Goal: Information Seeking & Learning: Learn about a topic

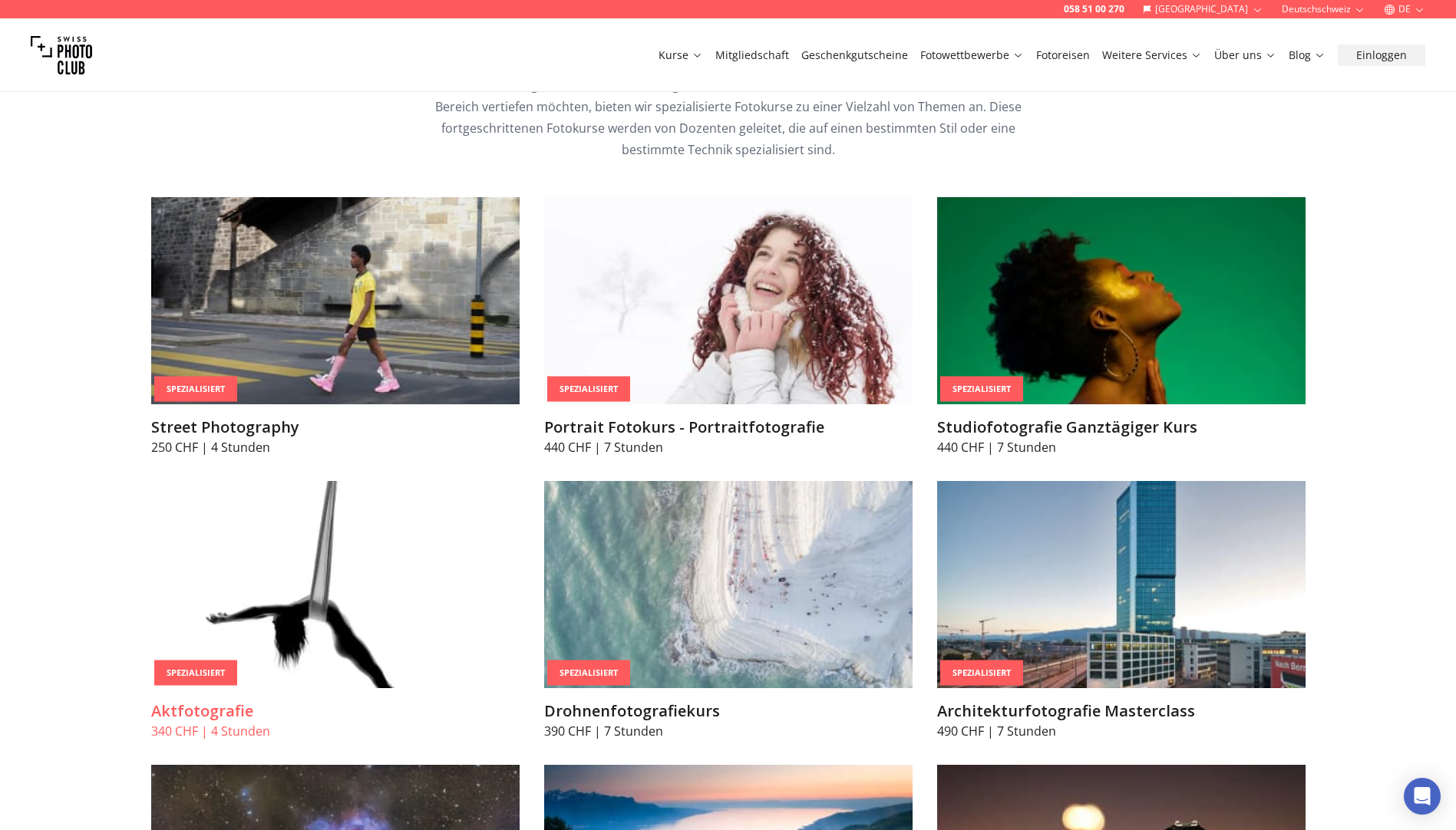
scroll to position [3530, 0]
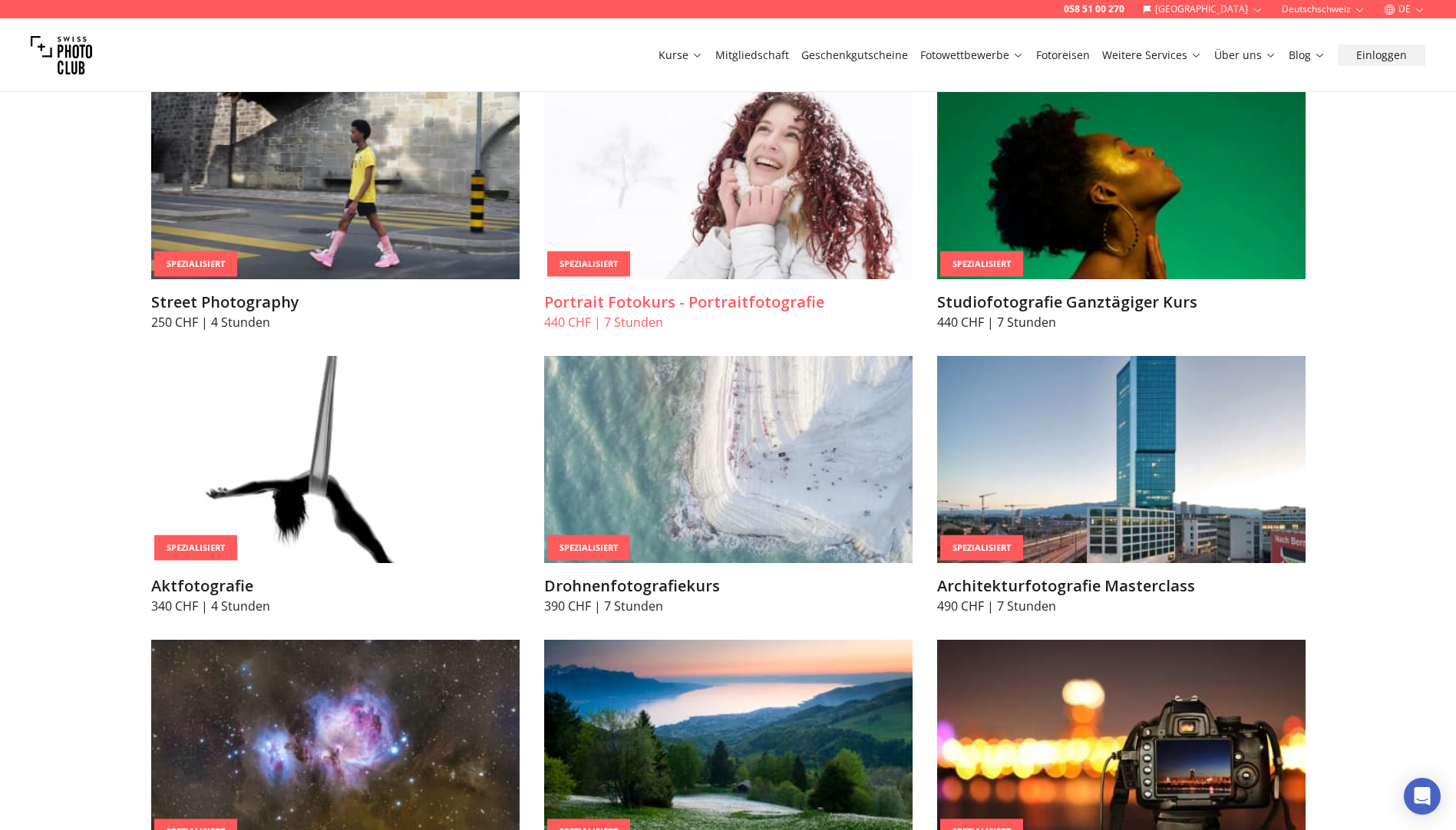
click at [679, 289] on article "Spezialisiert Portrait Fotokurs - Portraitfotografie 440 CHF | 7 Stunden" at bounding box center [728, 201] width 368 height 259
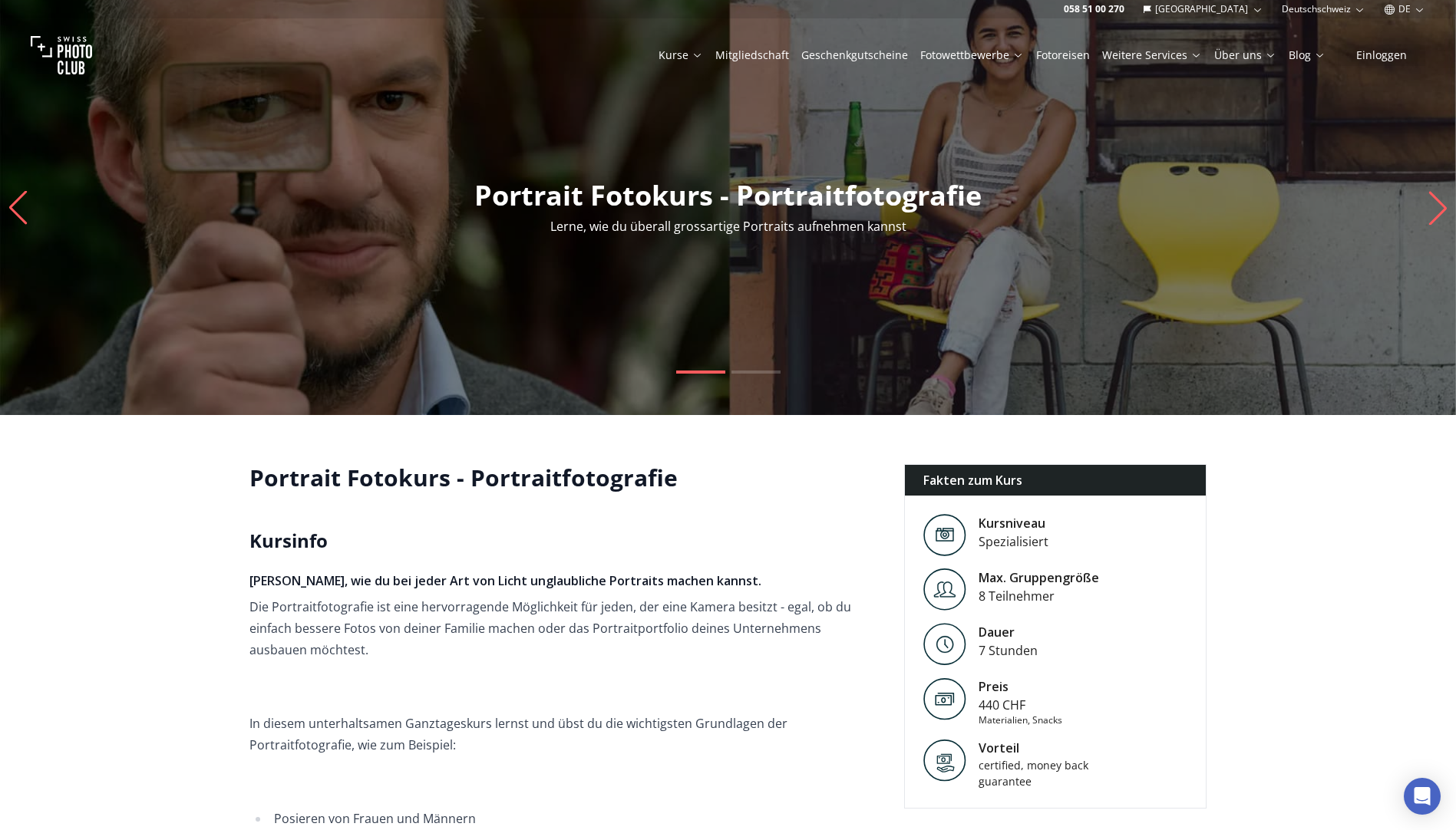
scroll to position [230, 0]
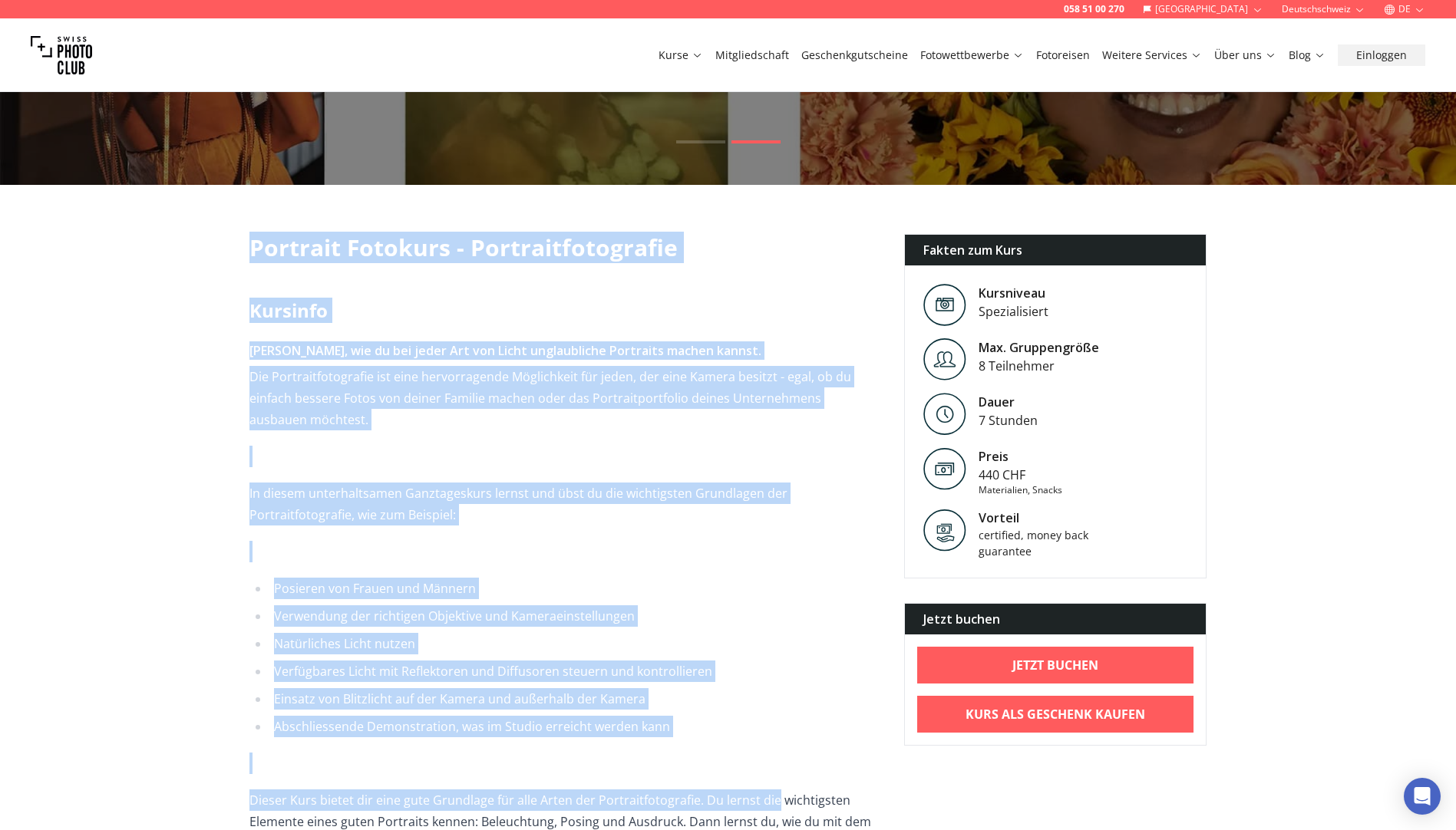
drag, startPoint x: 248, startPoint y: 244, endPoint x: 772, endPoint y: 798, distance: 762.6
click at [772, 798] on div "Portrait Fotokurs - Portraitfotografie [PERSON_NAME], wie du bei jeder Art von …" at bounding box center [728, 706] width 982 height 945
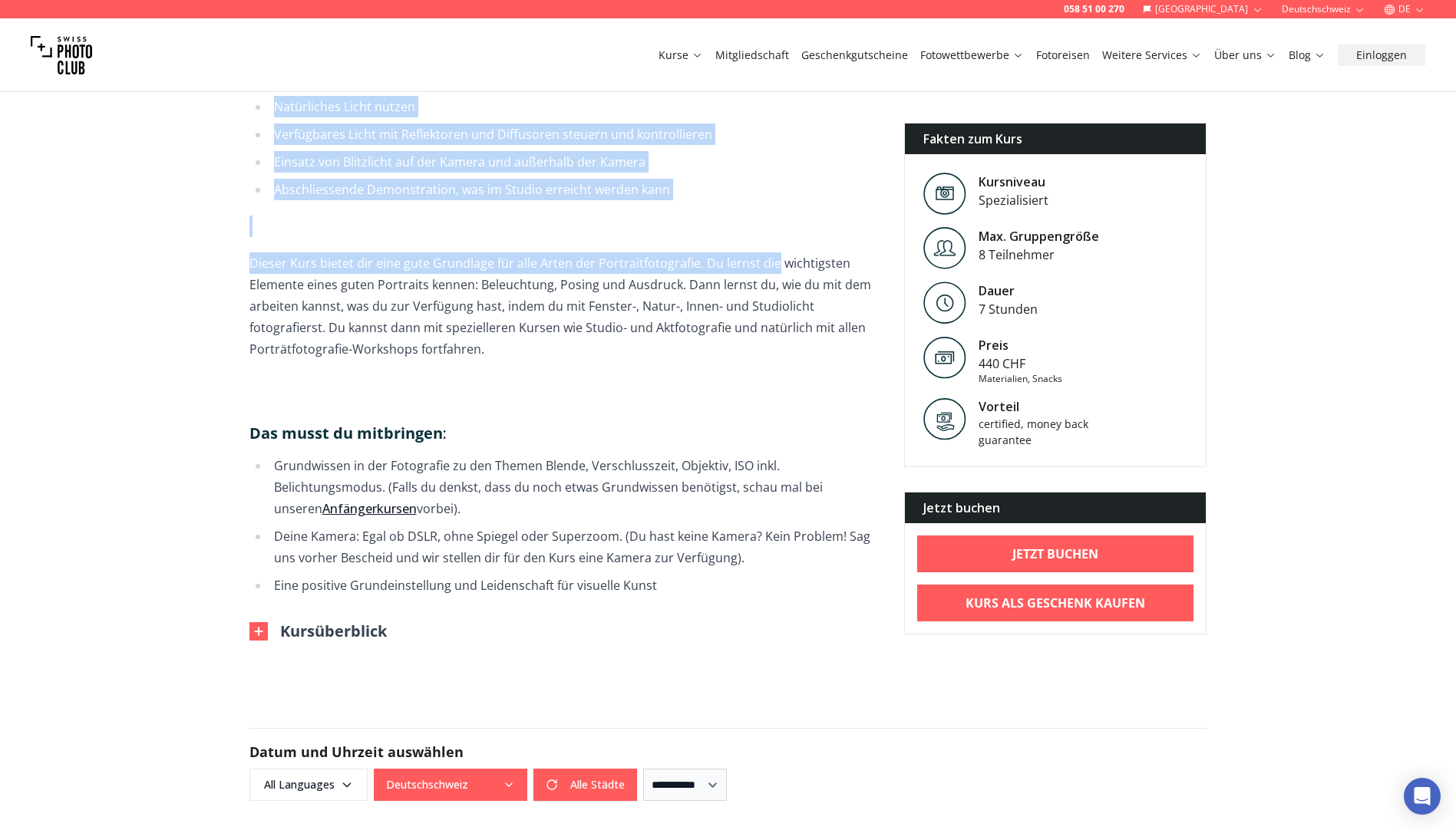
scroll to position [997, 0]
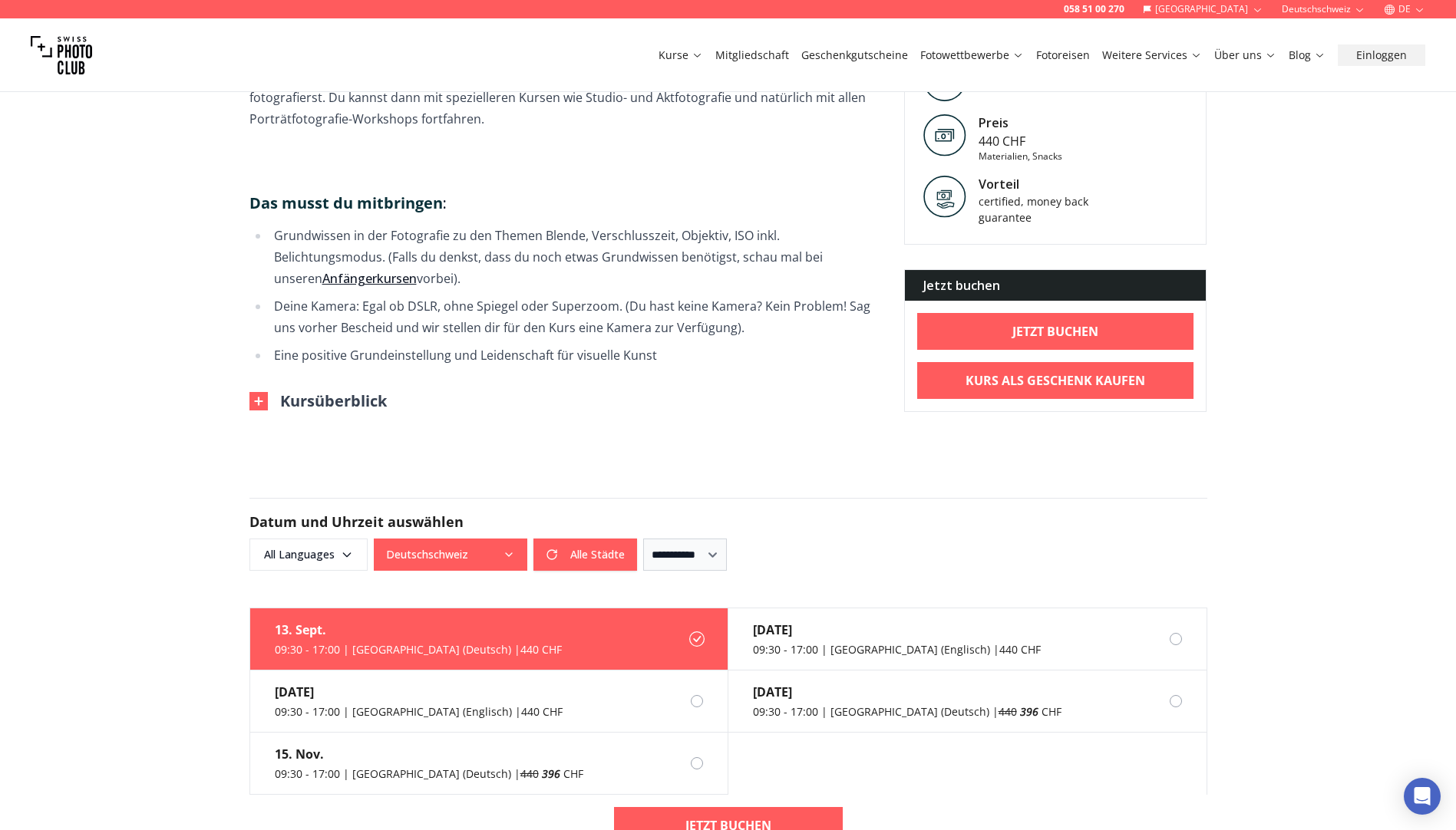
click at [342, 411] on button "Kursüberblick" at bounding box center [318, 401] width 137 height 22
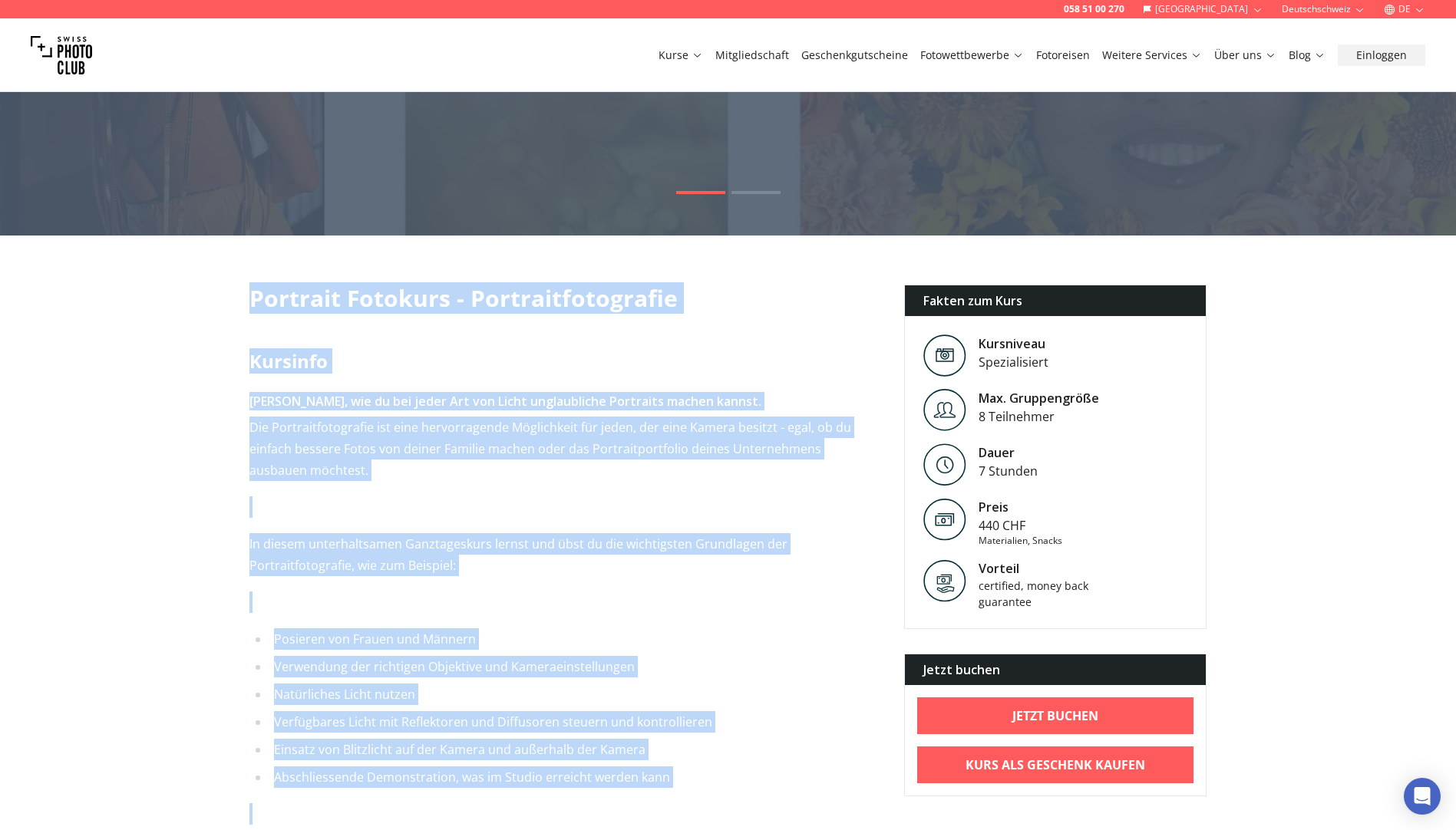
scroll to position [108, 0]
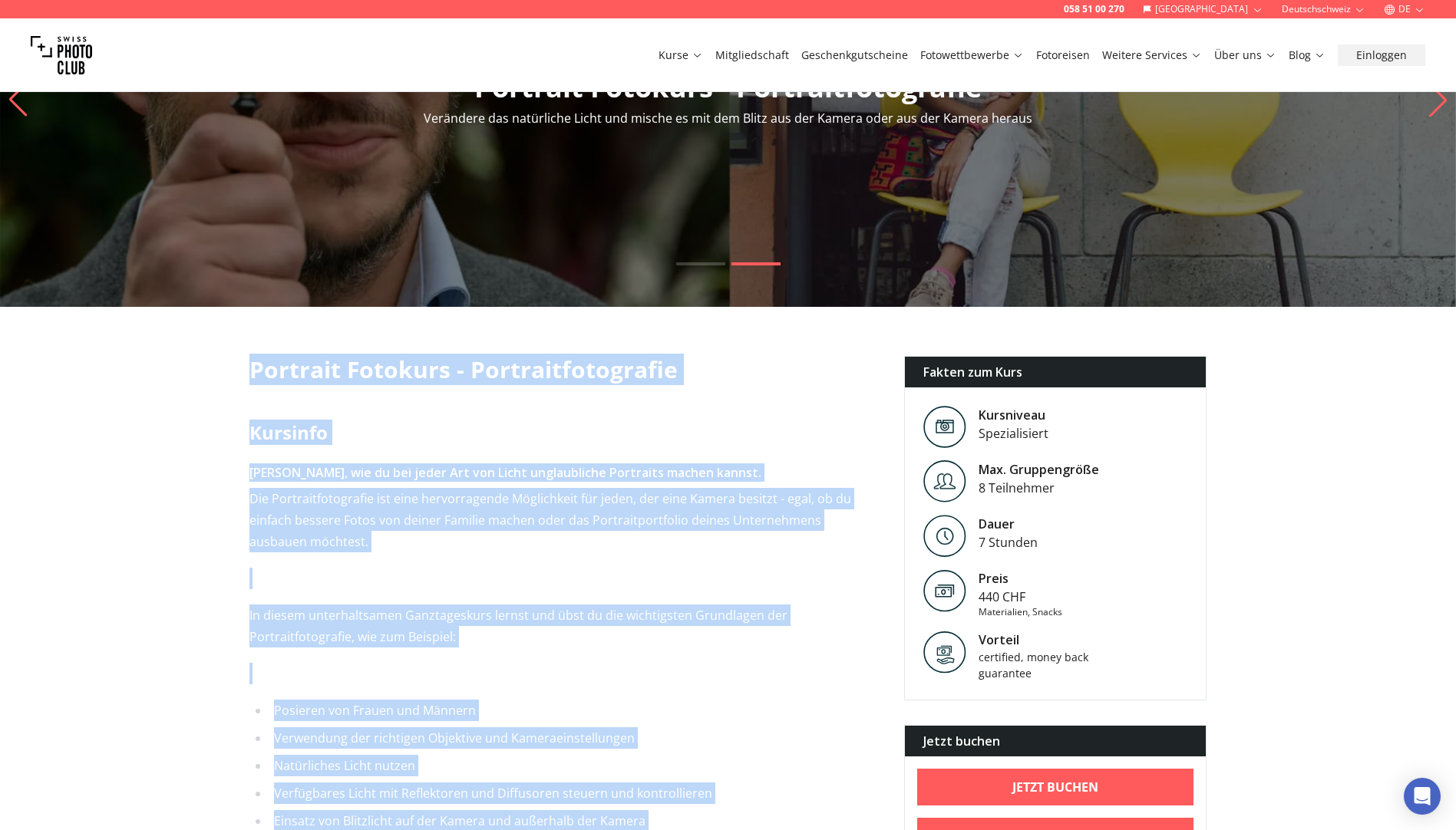
drag, startPoint x: 400, startPoint y: 631, endPoint x: 237, endPoint y: 372, distance: 306.0
drag, startPoint x: 237, startPoint y: 372, endPoint x: 371, endPoint y: 365, distance: 134.2
copy div "Loremips Dolorsit - Ametconsecteturadi Elitsedd Eiusm, tem in utl etdol Mag ali…"
